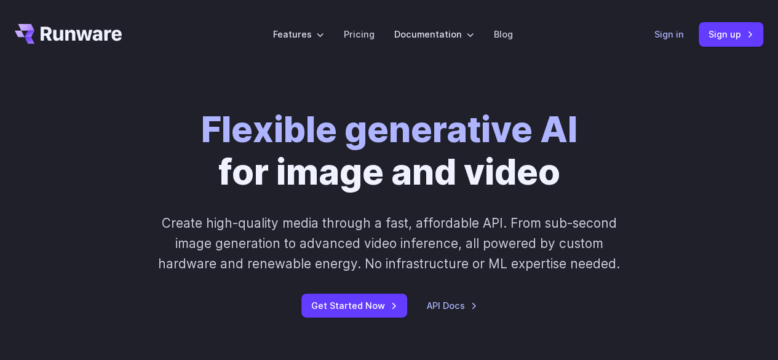
click at [678, 36] on link "Sign in" at bounding box center [669, 34] width 30 height 14
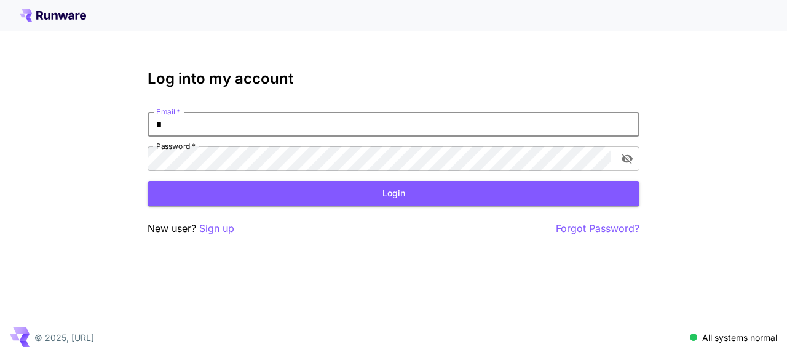
click at [257, 127] on input "*" at bounding box center [394, 124] width 492 height 25
type input "**********"
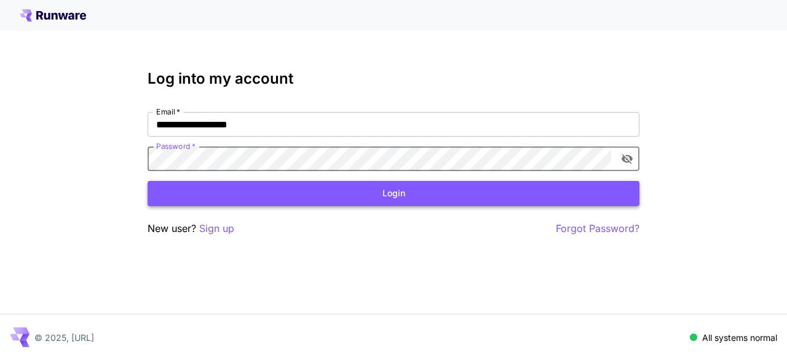
click at [251, 182] on button "Login" at bounding box center [394, 193] width 492 height 25
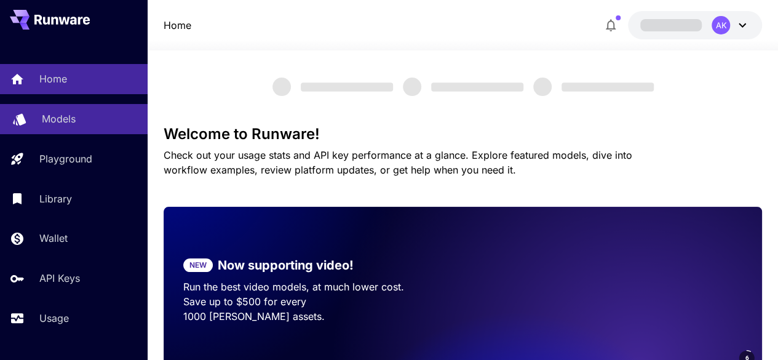
click at [58, 119] on p "Models" at bounding box center [59, 118] width 34 height 15
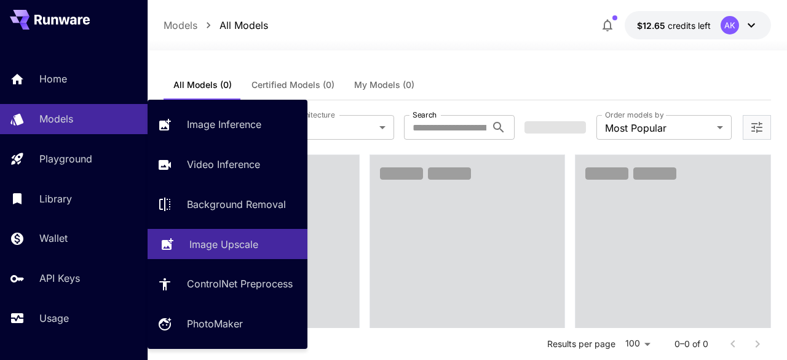
click at [223, 240] on p "Image Upscale" at bounding box center [223, 244] width 69 height 15
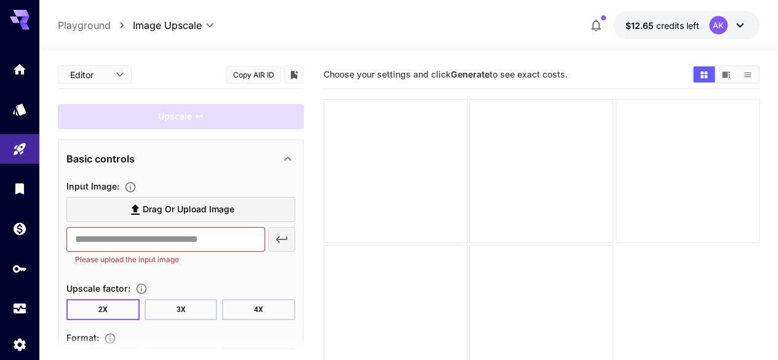
click at [615, 190] on div at bounding box center [687, 171] width 144 height 144
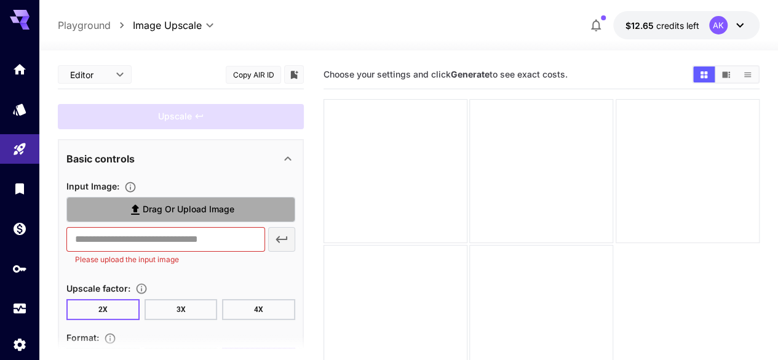
click at [205, 211] on span "Drag or upload image" at bounding box center [189, 209] width 92 height 15
click at [0, 0] on input "Drag or upload image" at bounding box center [0, 0] width 0 height 0
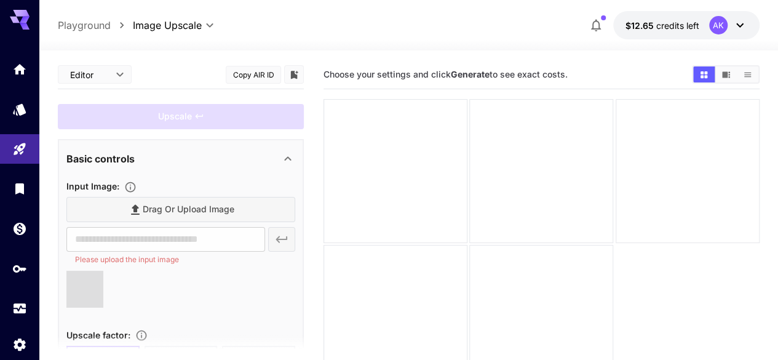
type input "**********"
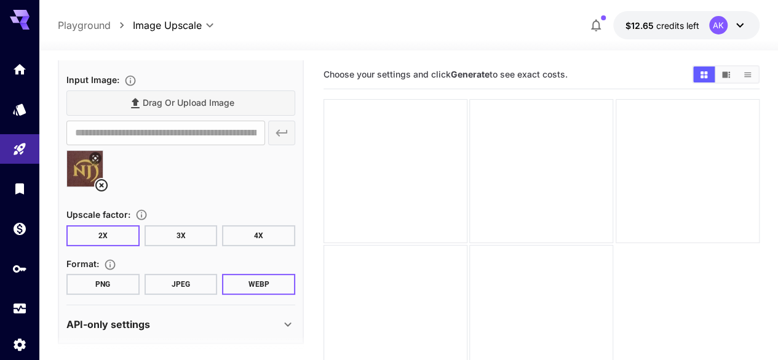
scroll to position [108, 0]
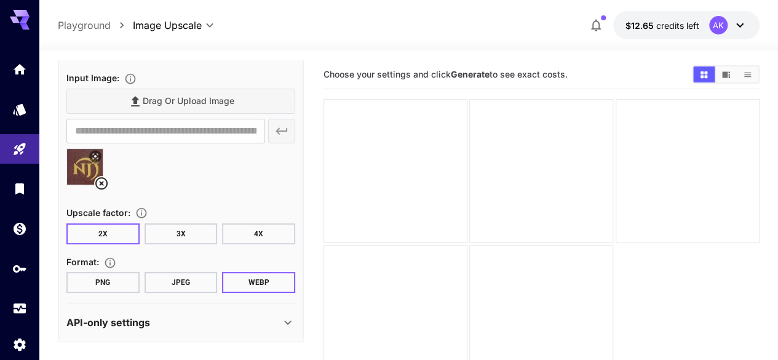
click at [247, 234] on button "4X" at bounding box center [258, 233] width 73 height 21
click at [121, 279] on button "PNG" at bounding box center [102, 282] width 73 height 21
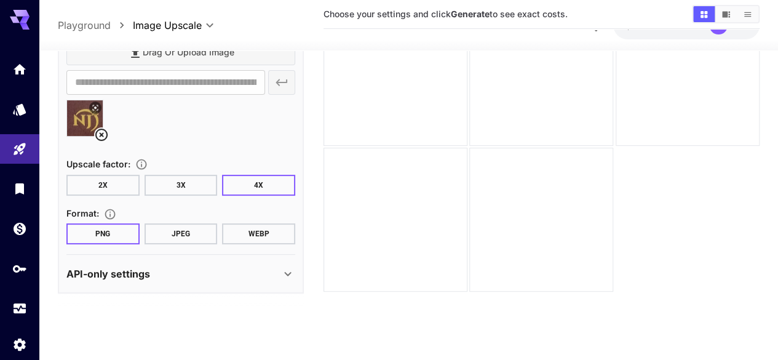
scroll to position [0, 0]
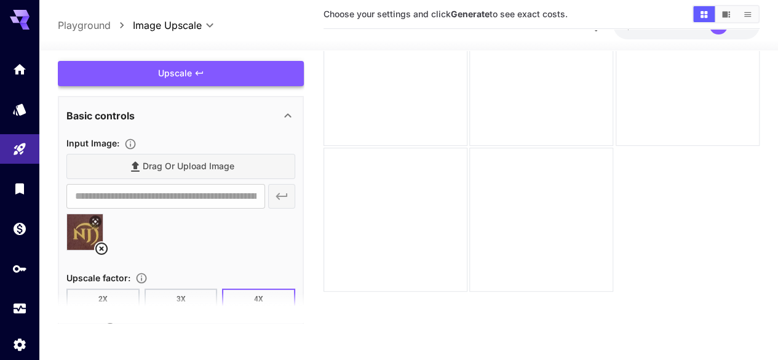
click at [185, 76] on div "Upscale" at bounding box center [181, 73] width 246 height 25
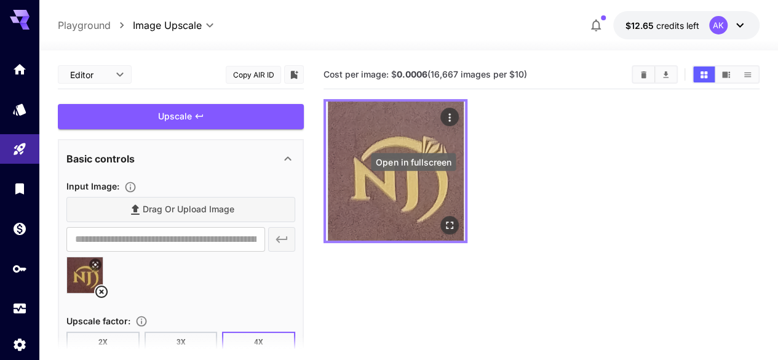
click at [443, 219] on icon "Open in fullscreen" at bounding box center [449, 225] width 12 height 12
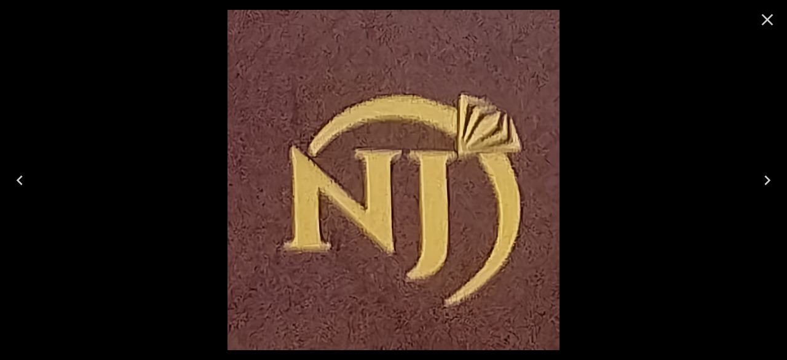
click at [761, 23] on icon "Close" at bounding box center [767, 20] width 20 height 20
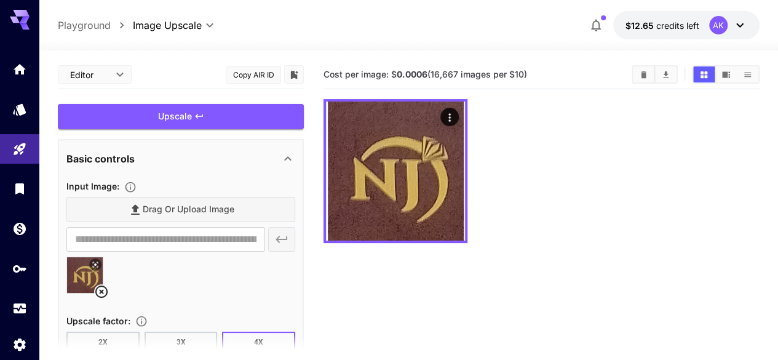
click at [98, 294] on icon at bounding box center [101, 291] width 15 height 15
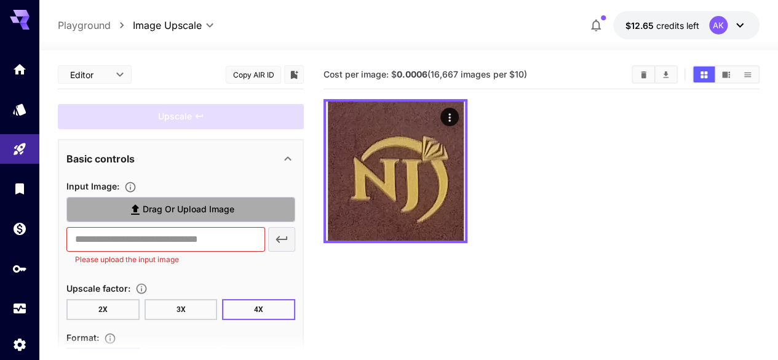
click at [204, 211] on span "Drag or upload image" at bounding box center [189, 209] width 92 height 15
click at [0, 0] on input "Drag or upload image" at bounding box center [0, 0] width 0 height 0
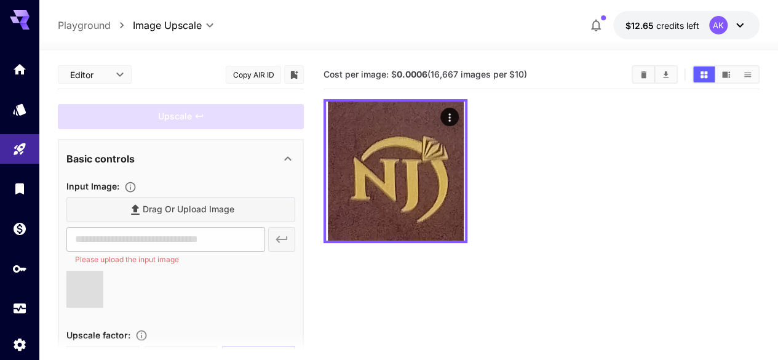
type input "**********"
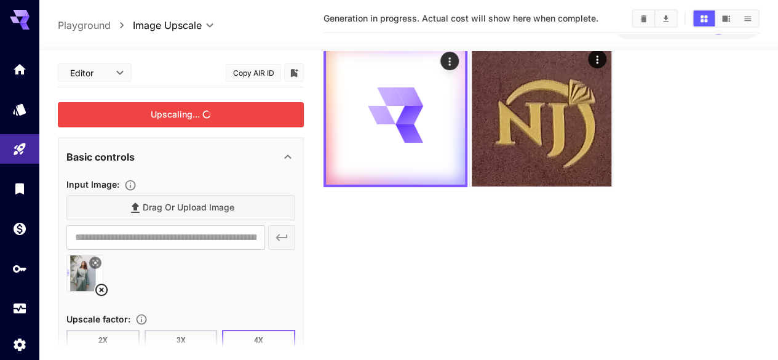
click at [192, 120] on div "Upscaling..." at bounding box center [181, 114] width 246 height 25
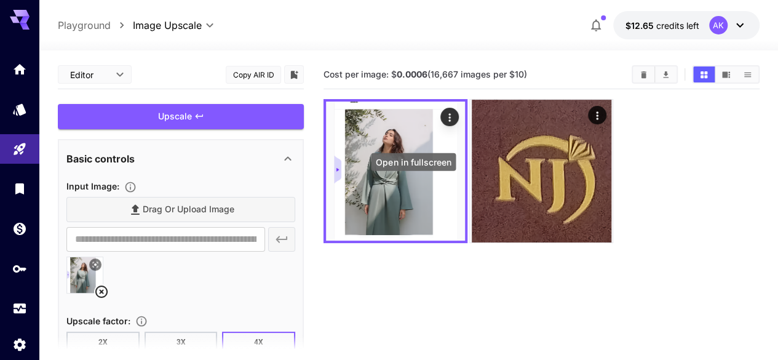
click at [0, 0] on button "Open in fullscreen" at bounding box center [0, 0] width 0 height 0
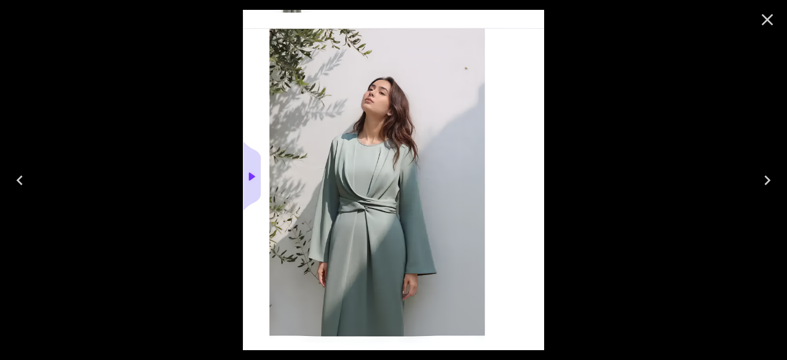
click at [764, 22] on icon "Close" at bounding box center [768, 20] width 12 height 12
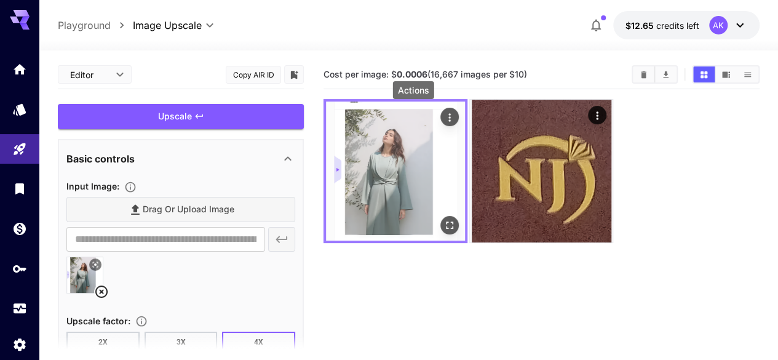
click at [443, 117] on icon "Actions" at bounding box center [449, 117] width 12 height 12
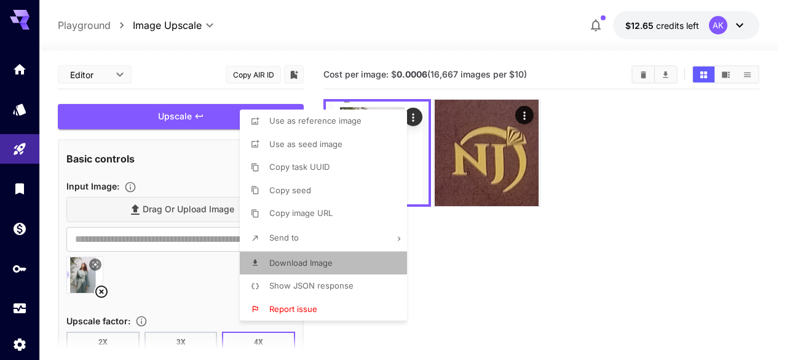
click at [315, 260] on span "Download Image" at bounding box center [300, 263] width 63 height 10
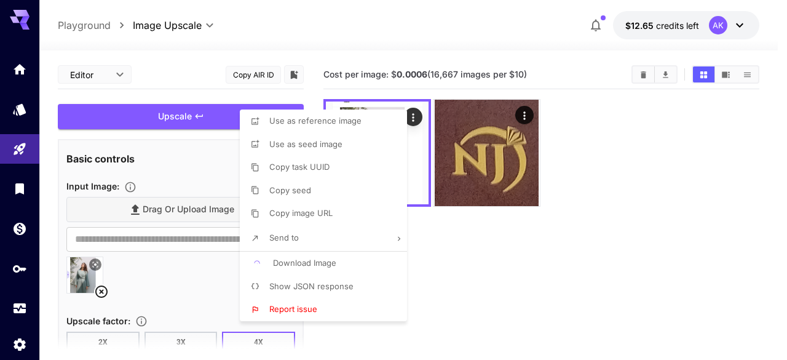
click at [612, 232] on div at bounding box center [393, 180] width 787 height 360
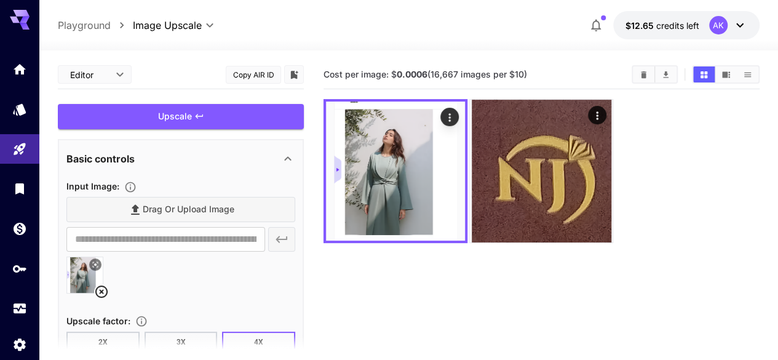
click at [95, 262] on icon at bounding box center [95, 264] width 7 height 7
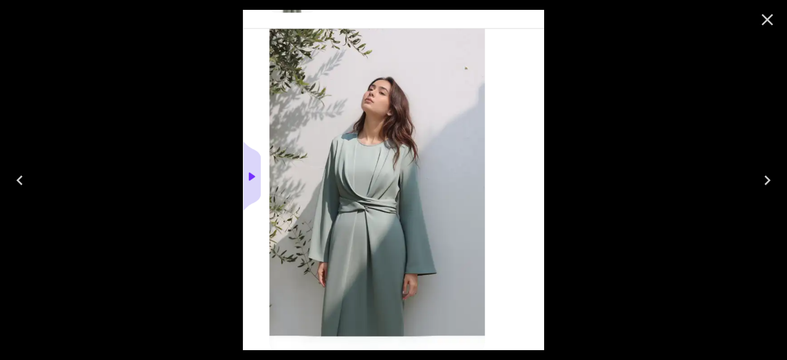
click at [769, 176] on icon "Next" at bounding box center [767, 180] width 20 height 20
click at [15, 185] on icon "Previous" at bounding box center [20, 180] width 20 height 20
click at [764, 184] on icon "Next" at bounding box center [767, 180] width 20 height 20
click at [769, 17] on icon "Close" at bounding box center [768, 20] width 12 height 12
